Goal: Task Accomplishment & Management: Use online tool/utility

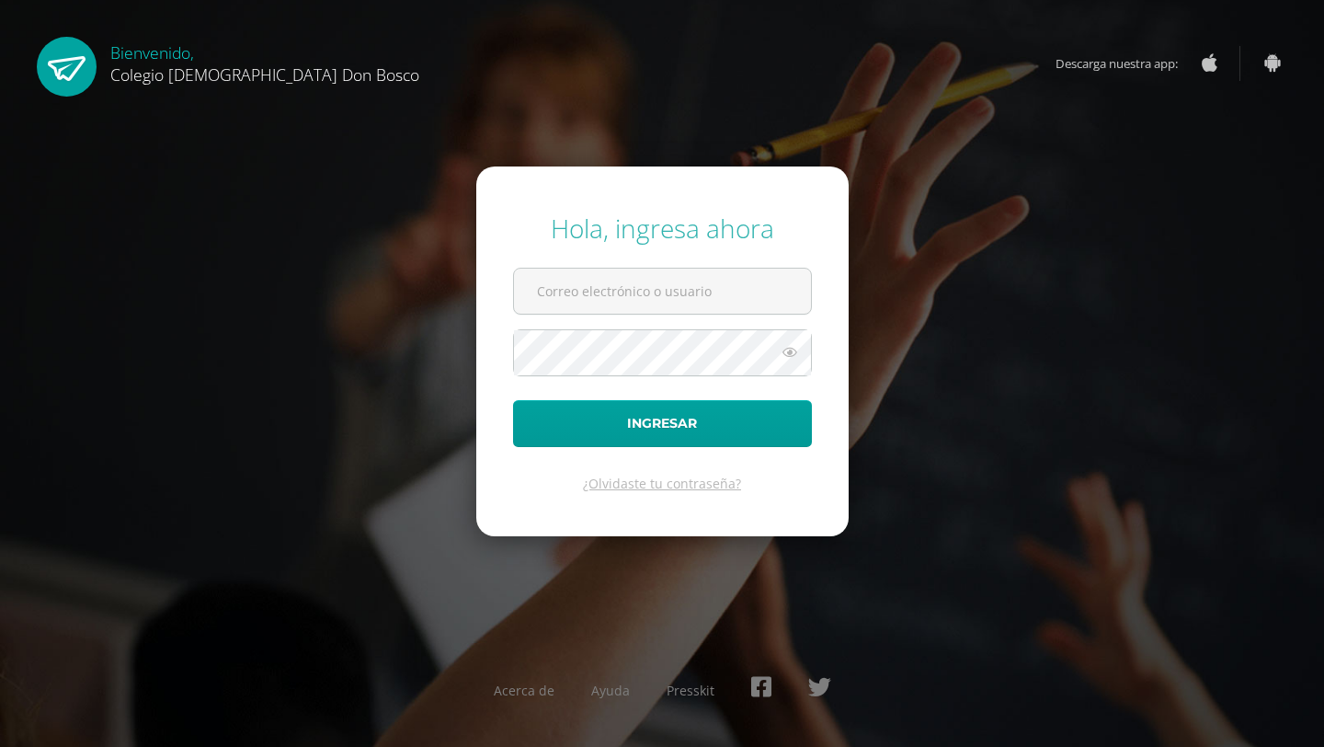
type input "[EMAIL_ADDRESS][DOMAIN_NAME]"
click at [667, 414] on button "Ingresar" at bounding box center [662, 423] width 299 height 47
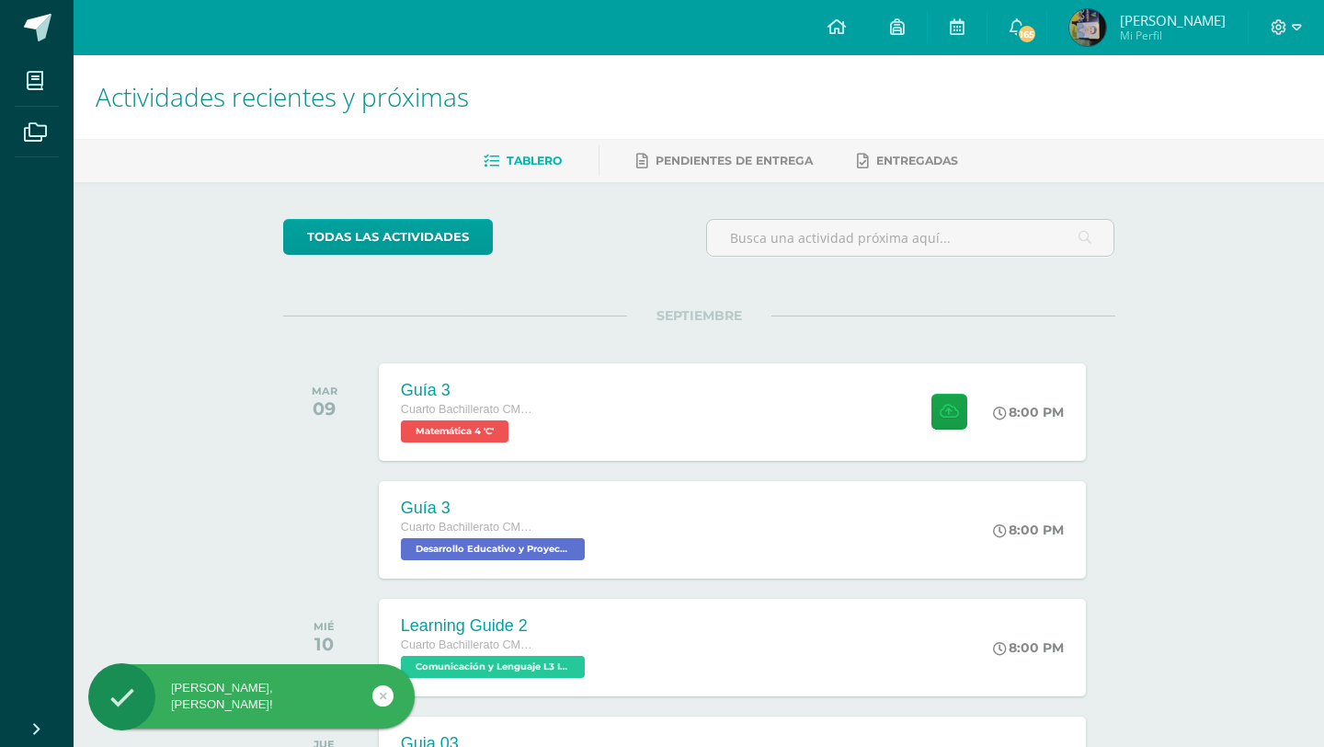
click at [1106, 23] on img at bounding box center [1087, 27] width 37 height 37
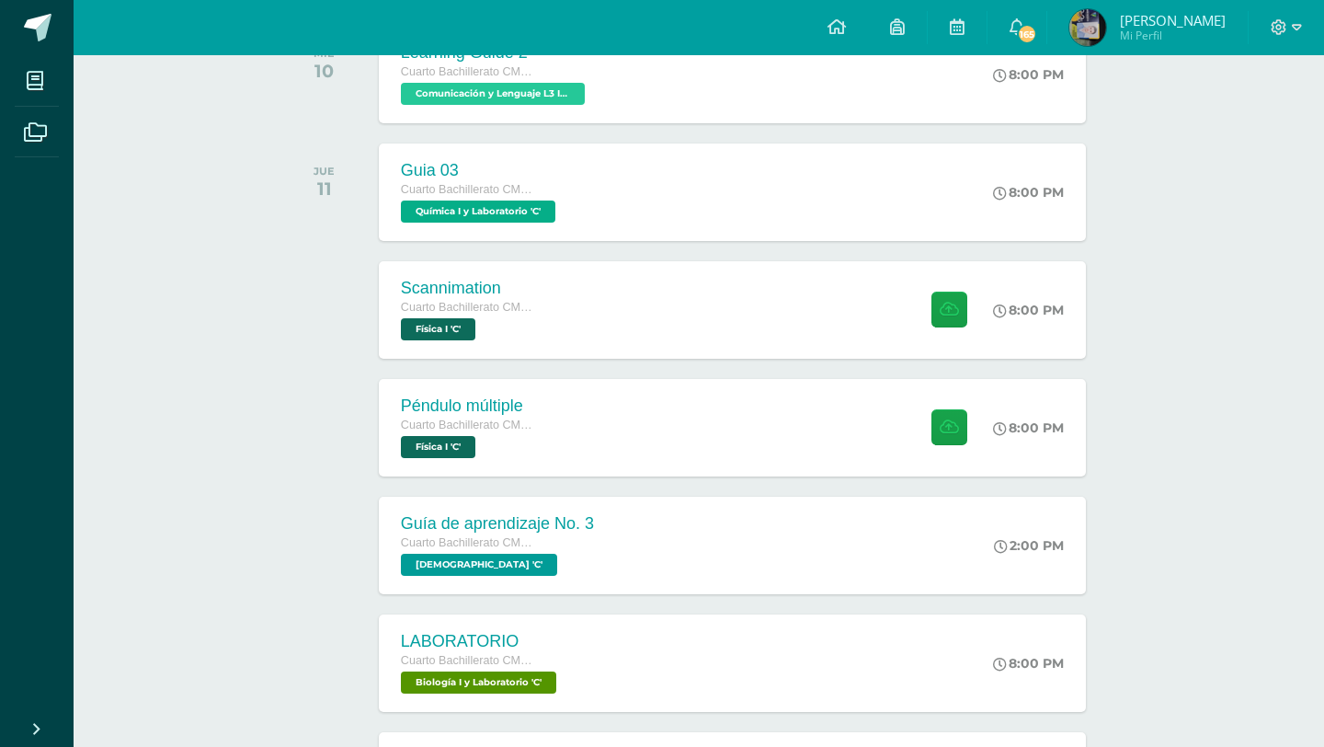
scroll to position [564, 0]
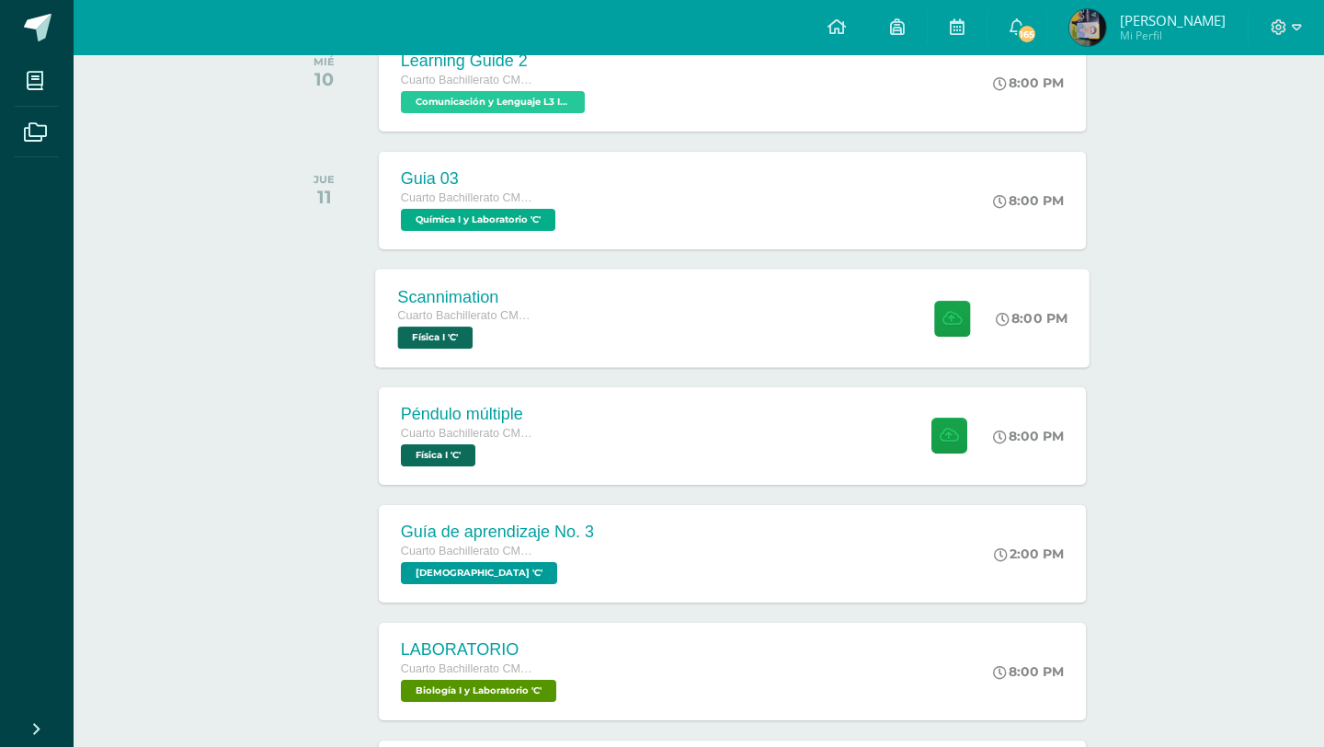
click at [484, 295] on div "Scannimation" at bounding box center [467, 296] width 140 height 19
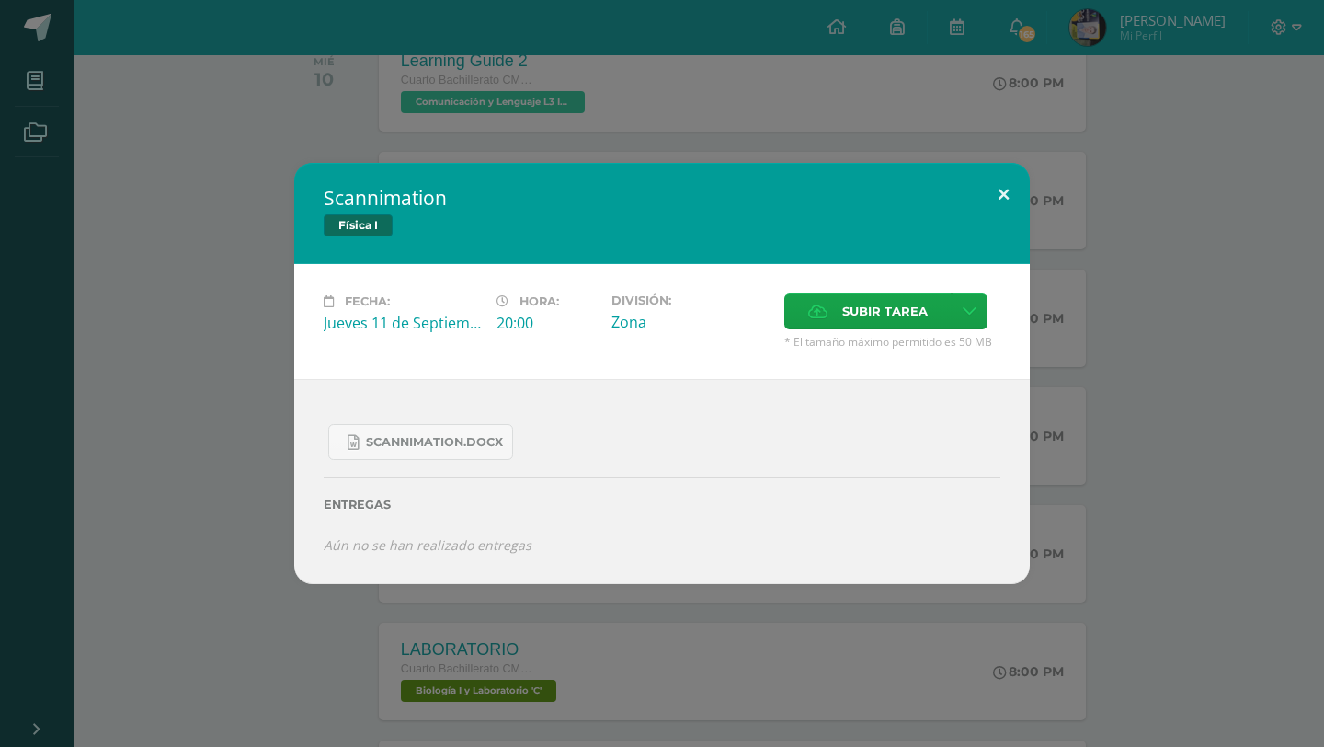
click at [1016, 193] on button at bounding box center [1003, 194] width 52 height 63
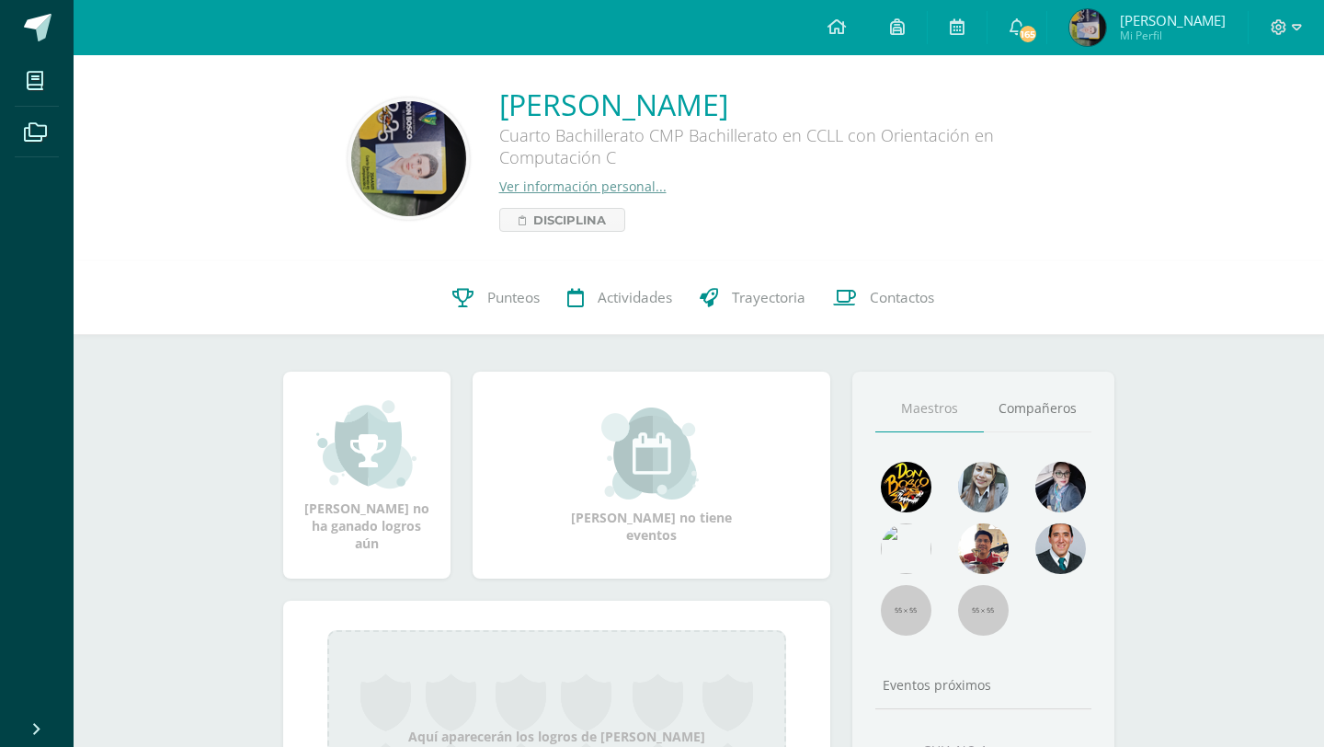
click at [439, 134] on img at bounding box center [408, 158] width 115 height 115
click at [396, 161] on img at bounding box center [408, 158] width 115 height 115
